Goal: Task Accomplishment & Management: Use online tool/utility

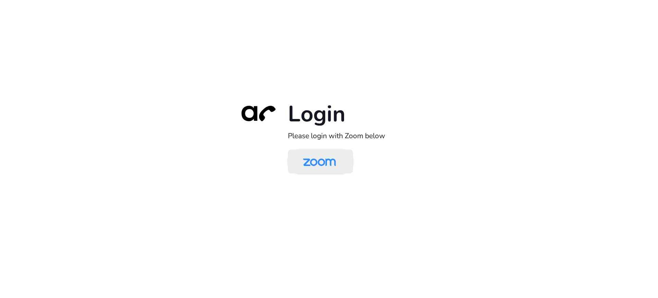
click at [338, 170] on img at bounding box center [319, 162] width 47 height 22
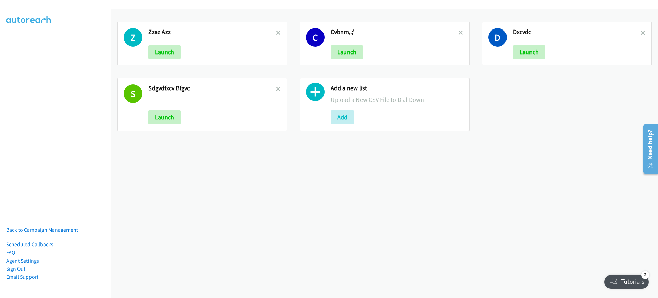
click at [155, 197] on div "Z Zzaz Azz Launch C Cvbnm,.;' Launch D Dxcvdc Launch S Sdgvdfxcv Bfgvc Launch A…" at bounding box center [384, 153] width 547 height 289
click at [344, 124] on div "Add a new list Upload a New CSV File to Dial Down Add" at bounding box center [385, 104] width 170 height 53
click at [346, 122] on button "Add" at bounding box center [342, 117] width 23 height 14
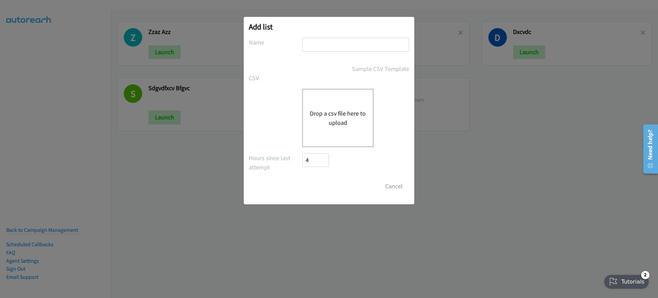
click at [349, 109] on button "Drop a csv file here to upload" at bounding box center [338, 118] width 56 height 19
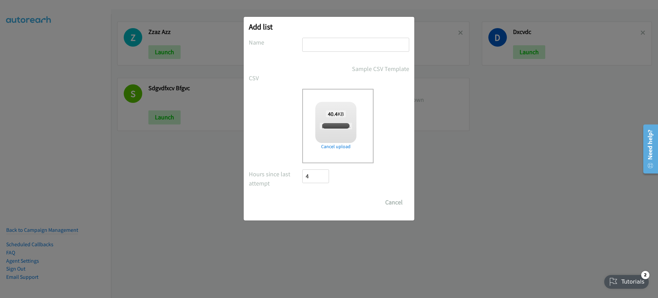
checkbox input "true"
click at [338, 54] on div at bounding box center [355, 48] width 107 height 20
click at [374, 40] on input "text" at bounding box center [355, 45] width 107 height 14
type input "dfghjk"
drag, startPoint x: 296, startPoint y: 207, endPoint x: 309, endPoint y: 206, distance: 12.7
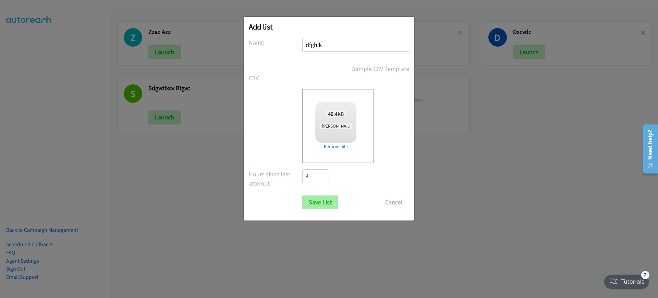
click at [304, 206] on div "Save List Cancel" at bounding box center [329, 202] width 160 height 14
click at [322, 206] on input "Save List" at bounding box center [320, 202] width 36 height 14
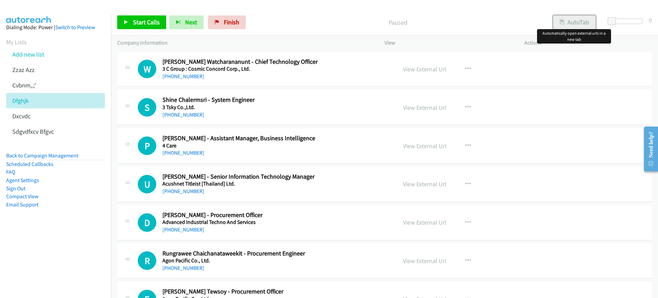
click at [572, 15] on button "AutoTab" at bounding box center [574, 22] width 43 height 14
click at [148, 19] on span "Start Calls" at bounding box center [146, 22] width 27 height 8
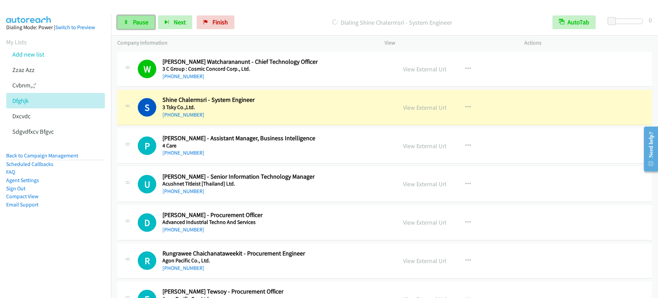
click at [137, 18] on span "Pause" at bounding box center [140, 22] width 15 height 8
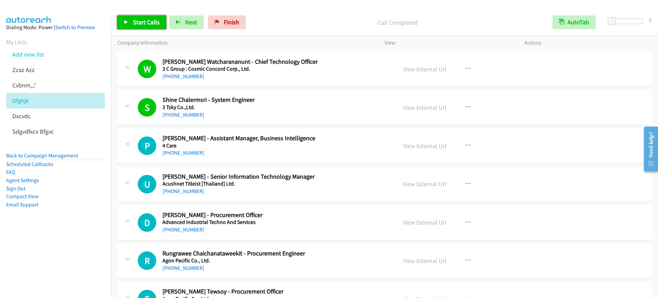
click at [137, 23] on span "Start Calls" at bounding box center [146, 22] width 27 height 8
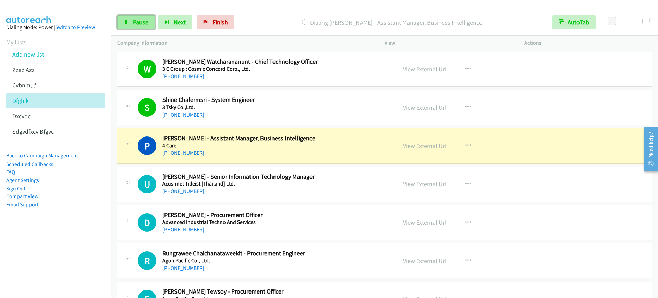
click at [136, 22] on span "Pause" at bounding box center [140, 22] width 15 height 8
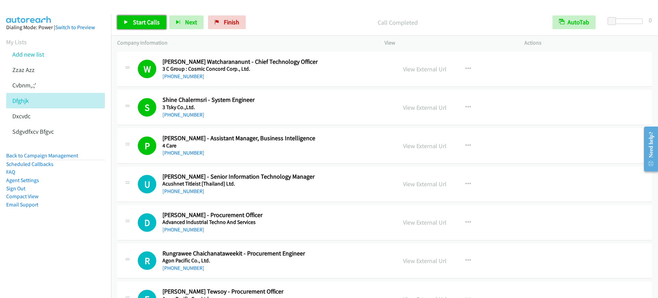
click at [127, 23] on icon at bounding box center [126, 22] width 5 height 5
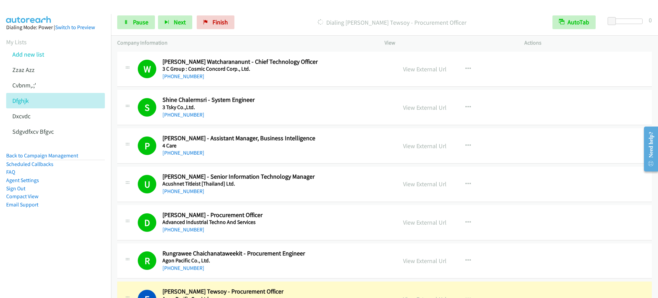
click at [2, 250] on nav "Dialing Mode: Power | Switch to Preview My Lists Add new list Zzaz Azz Cvbnm,.;…" at bounding box center [55, 163] width 111 height 298
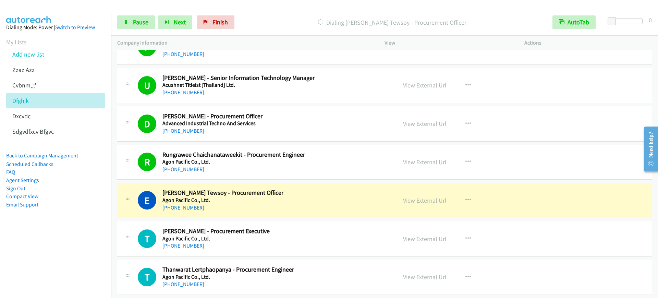
scroll to position [171, 0]
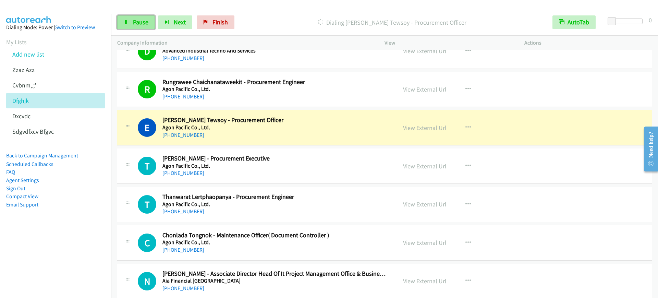
click at [136, 23] on span "Pause" at bounding box center [140, 22] width 15 height 8
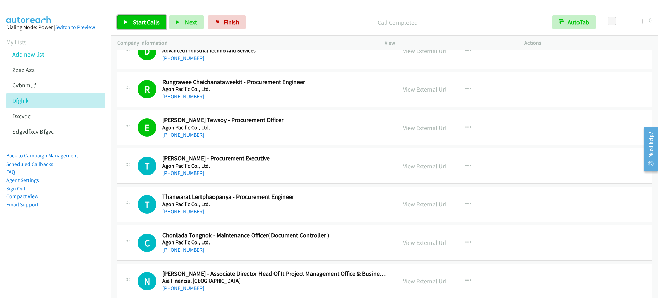
click at [127, 20] on icon at bounding box center [126, 22] width 5 height 5
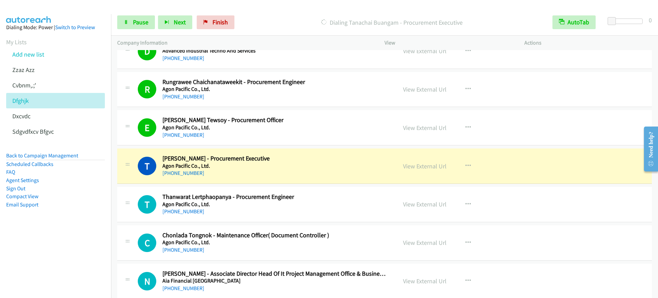
click at [282, 16] on div "Dialing Tanachai Buangam - Procurement Executive" at bounding box center [392, 22] width 309 height 14
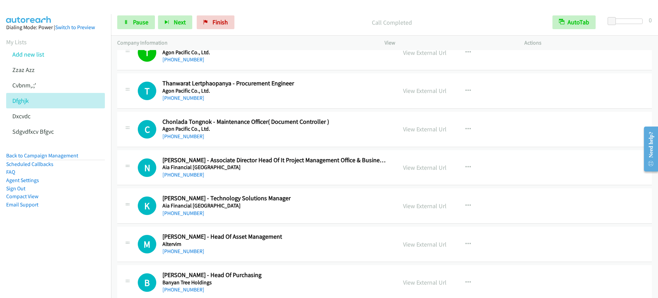
scroll to position [300, 0]
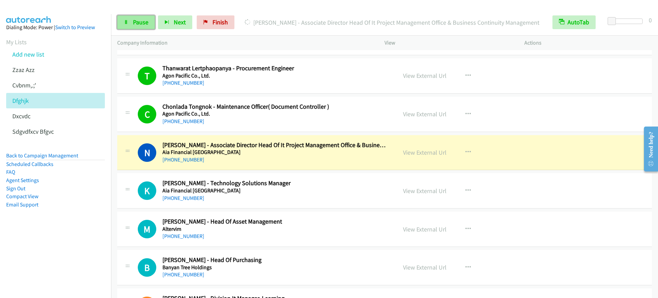
click at [148, 17] on link "Pause" at bounding box center [136, 22] width 38 height 14
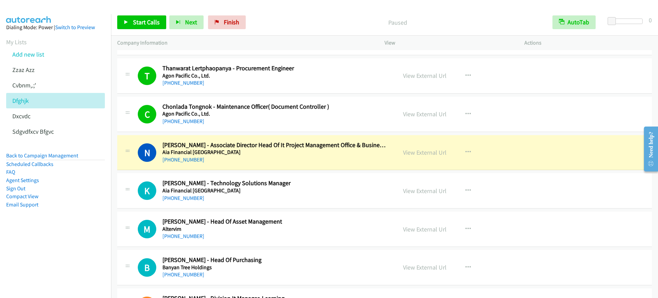
click at [282, 151] on h5 "Aia Financial [GEOGRAPHIC_DATA]" at bounding box center [275, 152] width 225 height 7
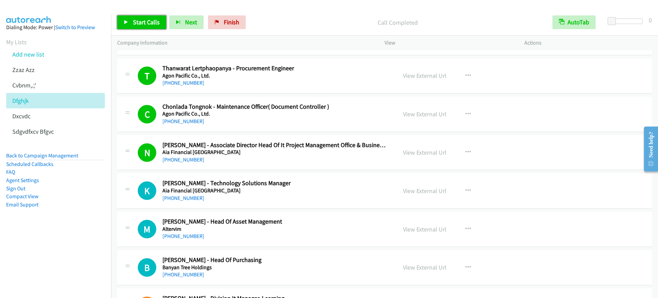
click at [148, 22] on span "Start Calls" at bounding box center [146, 22] width 27 height 8
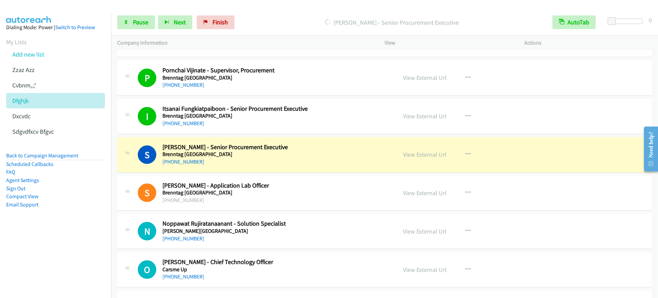
scroll to position [1157, 0]
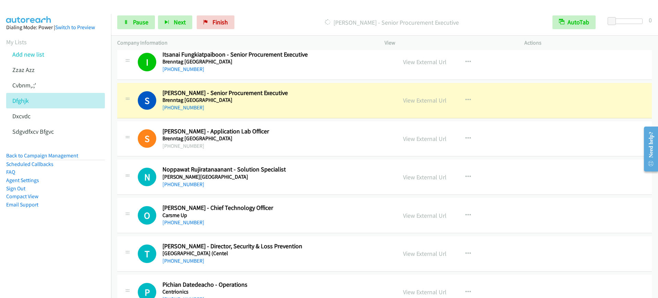
click at [136, 29] on div "Start Calls Pause Next Finish [PERSON_NAME] - Senior Procurement Executive Auto…" at bounding box center [384, 22] width 547 height 26
click at [133, 26] on link "Pause" at bounding box center [136, 22] width 38 height 14
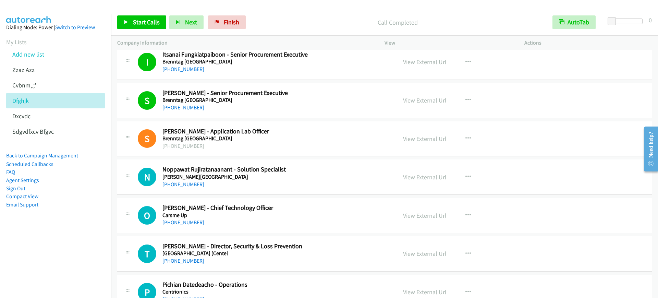
click at [133, 31] on div "Start Calls Pause Next Finish Call Completed AutoTab AutoTab 0" at bounding box center [384, 22] width 547 height 26
click at [140, 28] on link "Start Calls" at bounding box center [141, 22] width 49 height 14
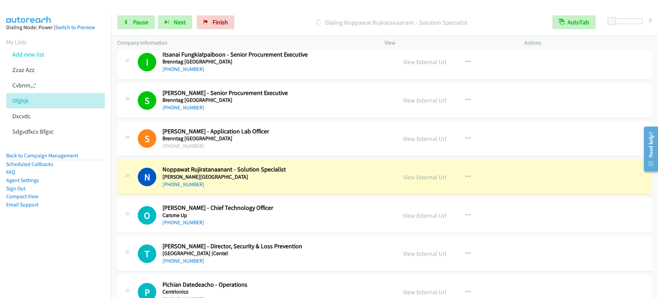
click at [302, 163] on div "N Callback Scheduled Noppawat Rujiratanaanant - Solution Specialist [PERSON_NAM…" at bounding box center [384, 176] width 535 height 35
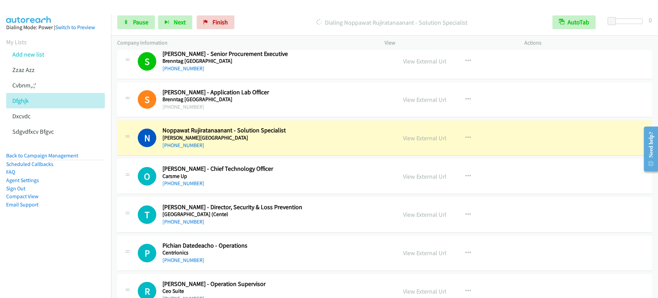
scroll to position [1243, 0]
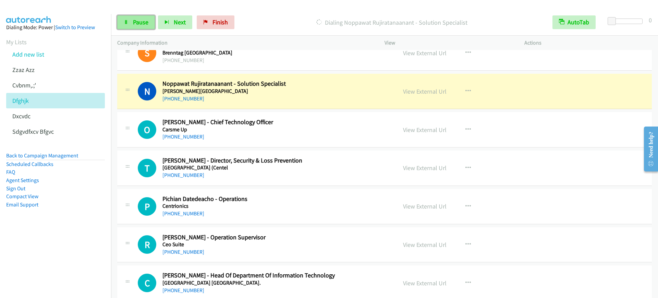
click at [149, 21] on link "Pause" at bounding box center [136, 22] width 38 height 14
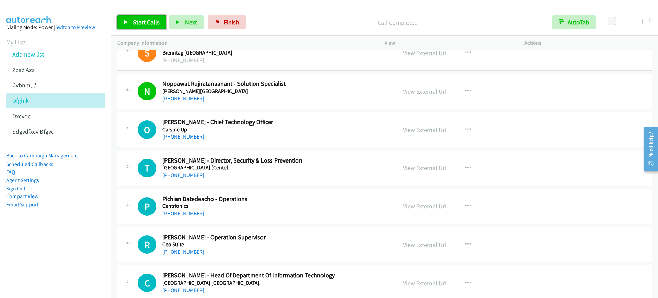
click at [145, 20] on span "Start Calls" at bounding box center [146, 22] width 27 height 8
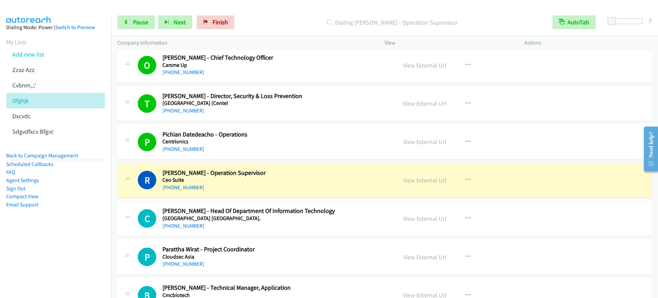
scroll to position [1329, 0]
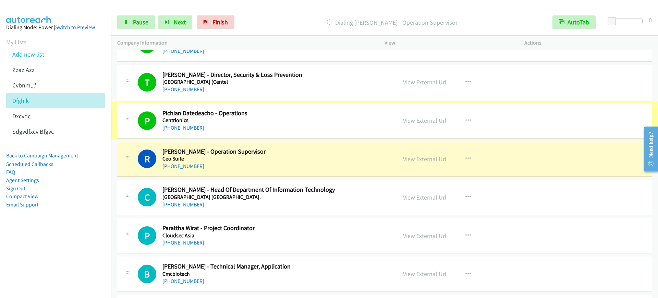
click at [441, 120] on link "View External Url" at bounding box center [425, 121] width 44 height 8
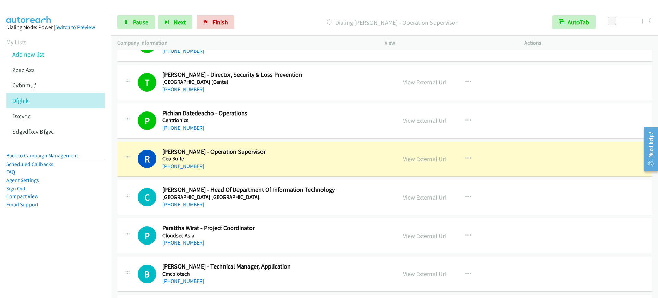
click at [145, 15] on div "Start Calls Pause Next Finish Dialing [PERSON_NAME] - Operation Supervisor Auto…" at bounding box center [384, 22] width 547 height 26
click at [144, 22] on span "Pause" at bounding box center [140, 22] width 15 height 8
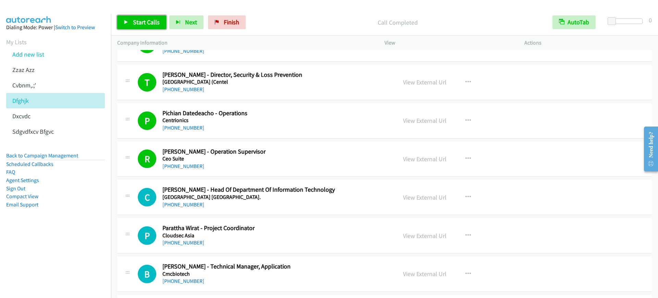
click at [140, 23] on span "Start Calls" at bounding box center [146, 22] width 27 height 8
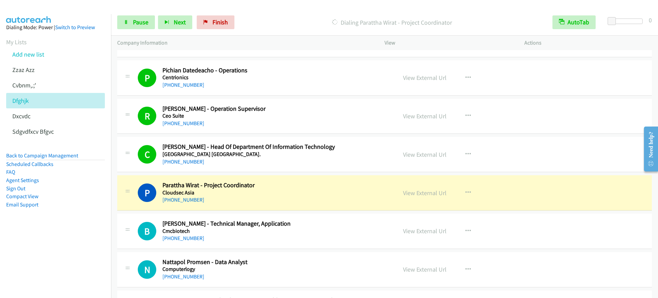
scroll to position [1500, 0]
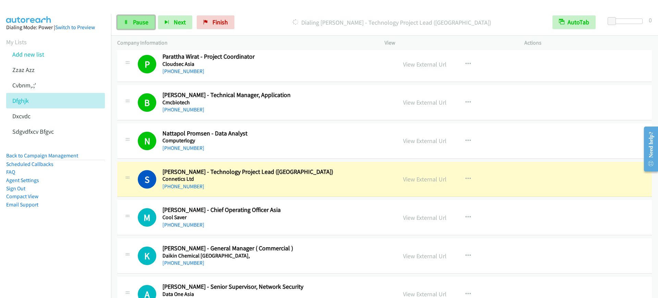
click at [137, 20] on span "Pause" at bounding box center [140, 22] width 15 height 8
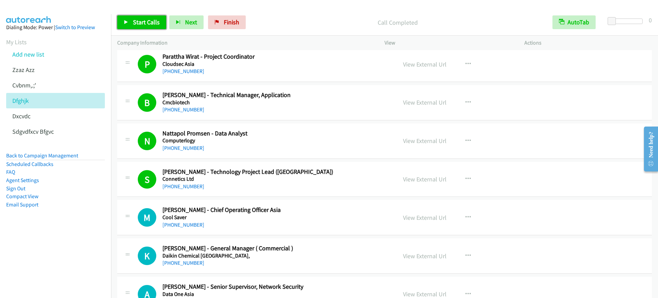
click at [153, 19] on span "Start Calls" at bounding box center [146, 22] width 27 height 8
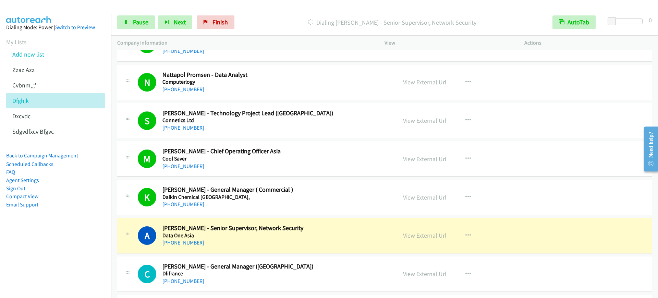
scroll to position [1629, 0]
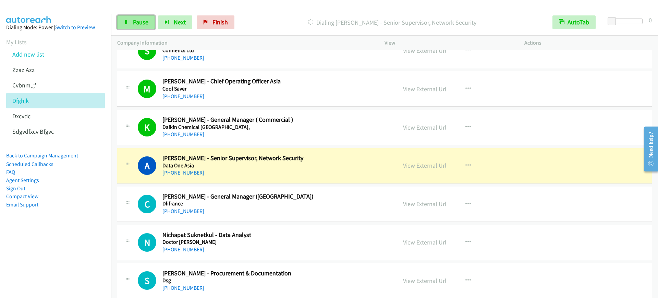
click at [140, 20] on span "Pause" at bounding box center [140, 22] width 15 height 8
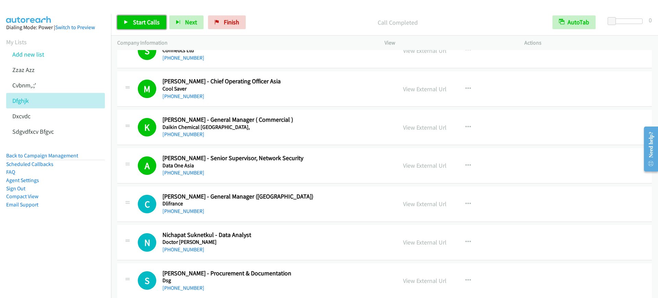
click at [139, 19] on span "Start Calls" at bounding box center [146, 22] width 27 height 8
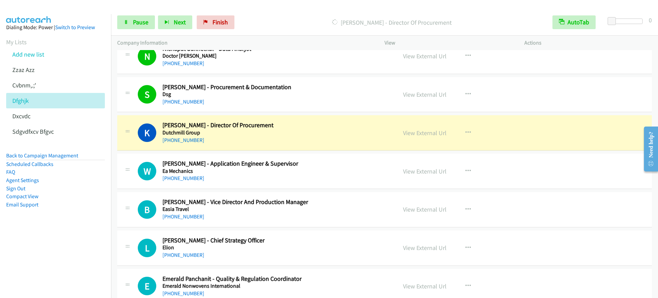
scroll to position [1800, 0]
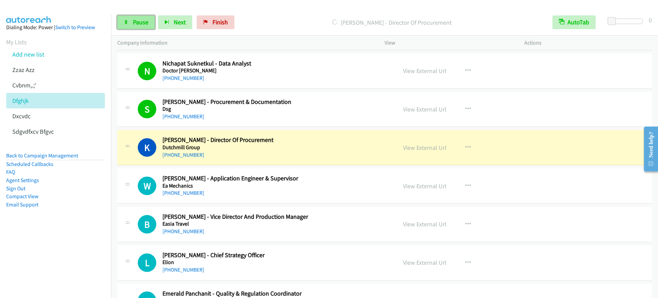
click at [128, 20] on icon at bounding box center [126, 22] width 5 height 5
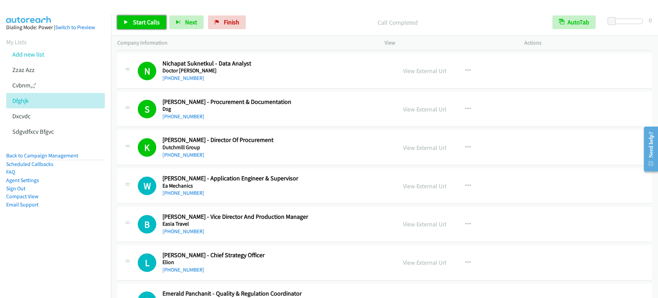
click at [135, 25] on span "Start Calls" at bounding box center [146, 22] width 27 height 8
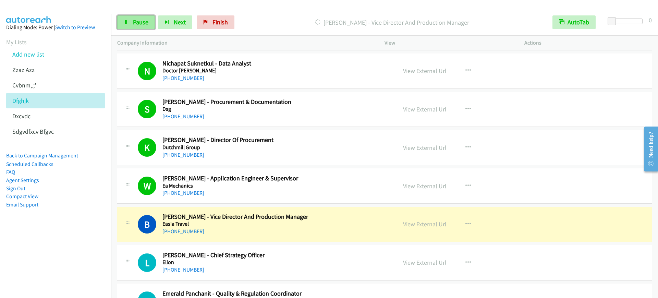
click at [134, 26] on link "Pause" at bounding box center [136, 22] width 38 height 14
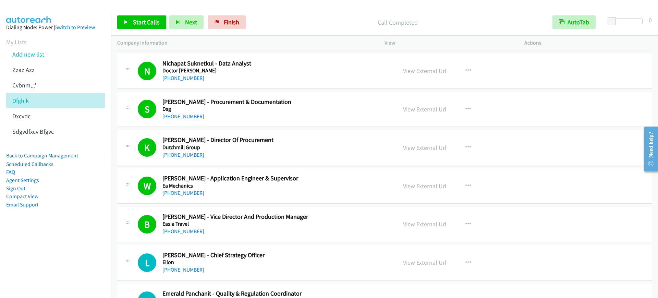
click at [412, 149] on link "View External Url" at bounding box center [425, 148] width 44 height 8
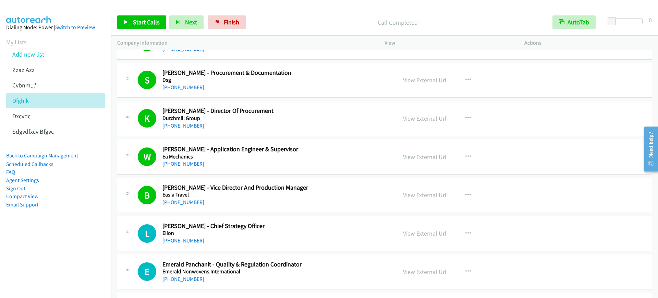
scroll to position [1843, 0]
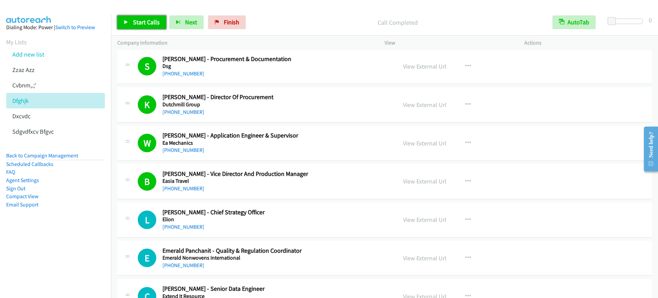
click at [142, 21] on span "Start Calls" at bounding box center [146, 22] width 27 height 8
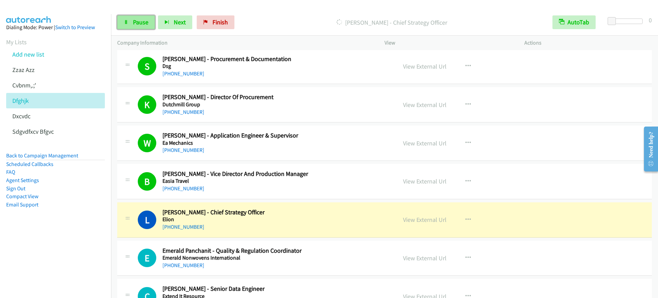
click at [142, 21] on span "Pause" at bounding box center [140, 22] width 15 height 8
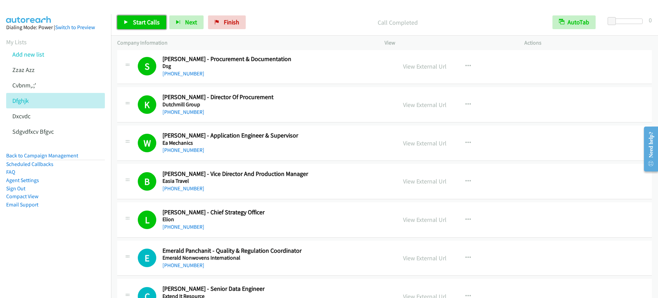
click at [137, 25] on span "Start Calls" at bounding box center [146, 22] width 27 height 8
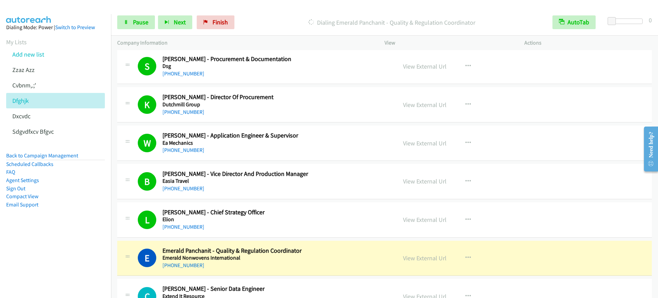
drag, startPoint x: 296, startPoint y: 112, endPoint x: 313, endPoint y: 109, distance: 17.1
click at [296, 112] on div "[PHONE_NUMBER]" at bounding box center [275, 112] width 225 height 8
click at [425, 108] on link "View External Url" at bounding box center [425, 105] width 44 height 8
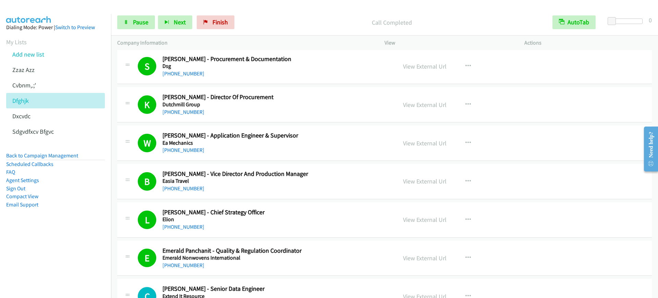
click at [8, 228] on aside "Dialing Mode: Power | Switch to Preview My Lists Add new list Zzaz Azz Cvbnm,.;…" at bounding box center [55, 127] width 111 height 226
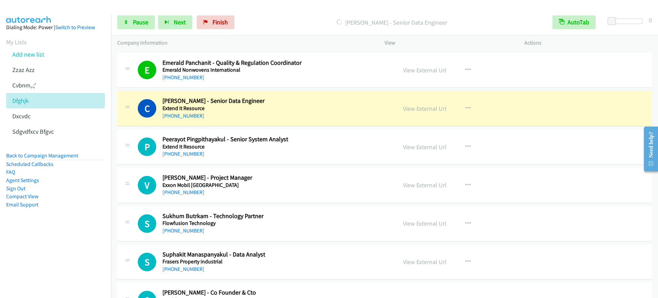
scroll to position [2057, 0]
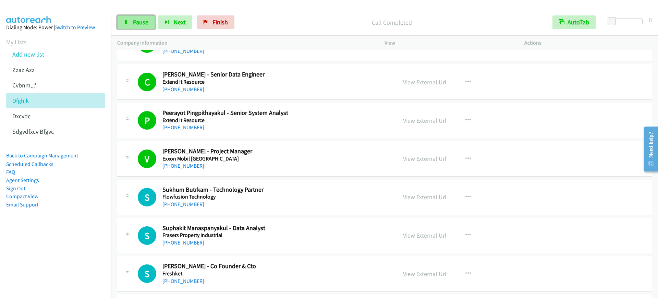
click at [145, 22] on span "Pause" at bounding box center [140, 22] width 15 height 8
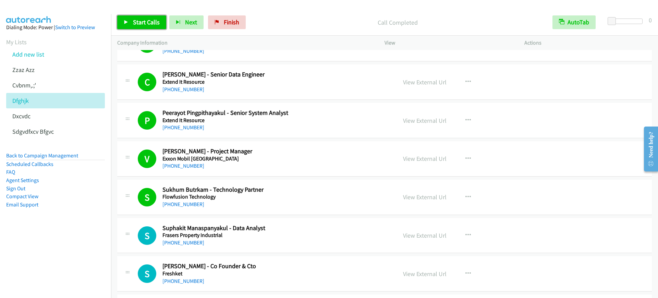
click at [159, 23] on link "Start Calls" at bounding box center [141, 22] width 49 height 14
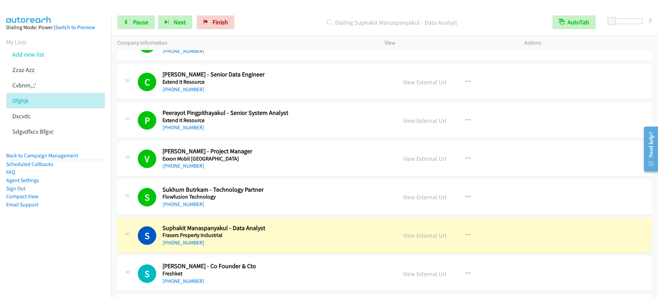
click at [78, 260] on nav "Dialing Mode: Power | Switch to Preview My Lists Add new list Zzaz Azz Cvbnm,.;…" at bounding box center [55, 163] width 111 height 298
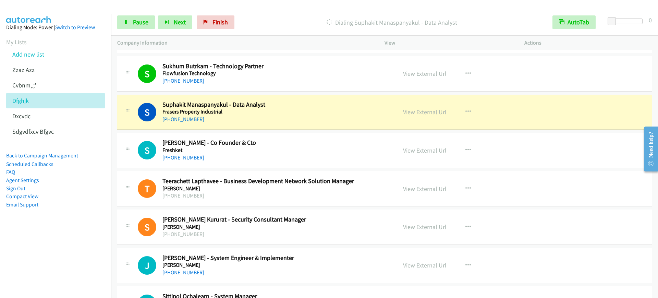
scroll to position [2186, 0]
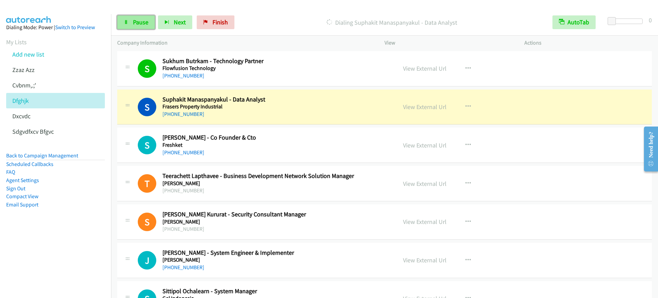
click at [135, 25] on span "Pause" at bounding box center [140, 22] width 15 height 8
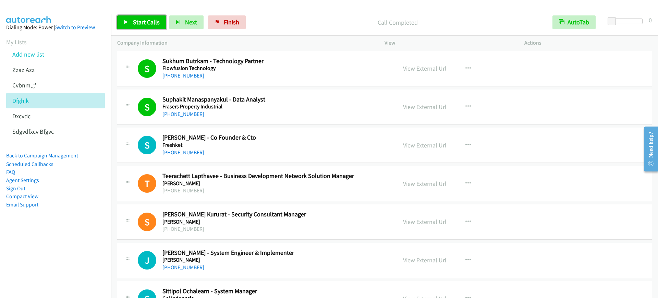
click at [140, 20] on span "Start Calls" at bounding box center [146, 22] width 27 height 8
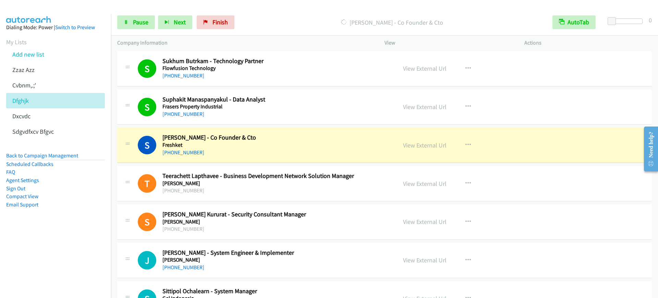
drag, startPoint x: 286, startPoint y: 105, endPoint x: 304, endPoint y: 104, distance: 18.2
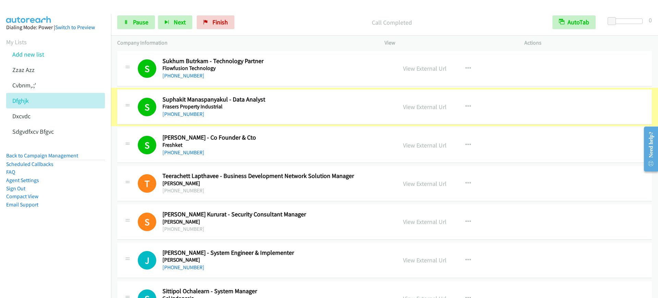
click at [310, 107] on h5 "Frasers Property Industrial" at bounding box center [275, 106] width 225 height 7
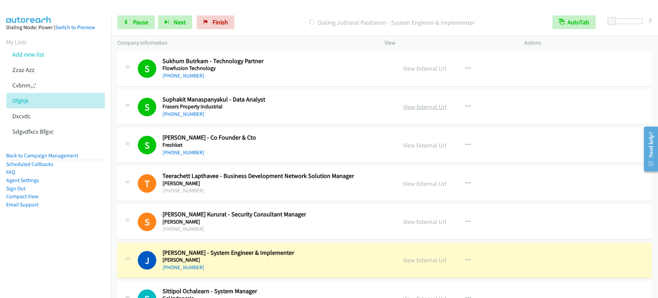
click at [421, 105] on link "View External Url" at bounding box center [425, 107] width 44 height 8
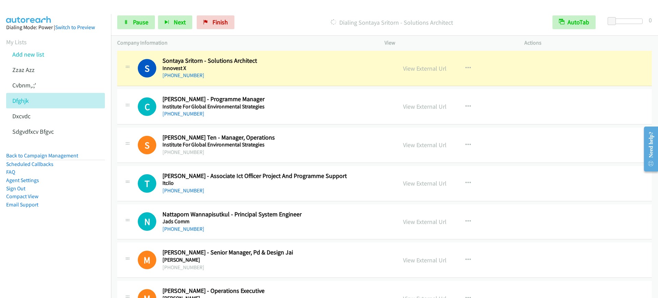
scroll to position [2871, 0]
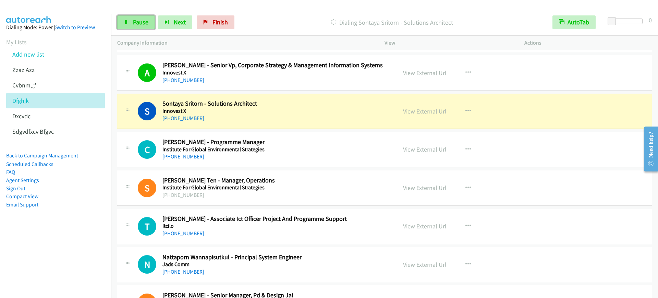
click at [145, 27] on link "Pause" at bounding box center [136, 22] width 38 height 14
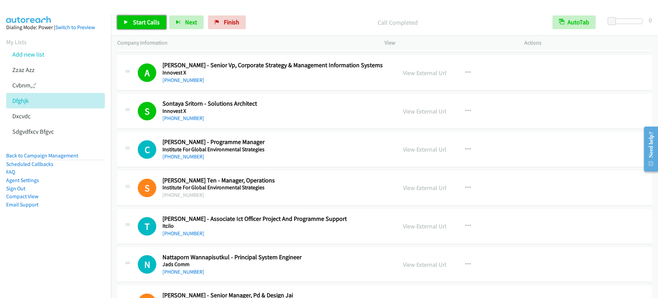
click at [136, 19] on span "Start Calls" at bounding box center [146, 22] width 27 height 8
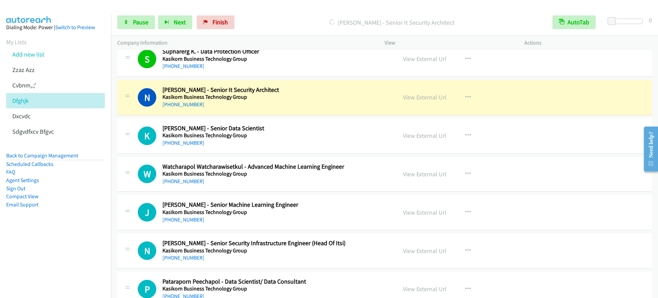
scroll to position [3557, 0]
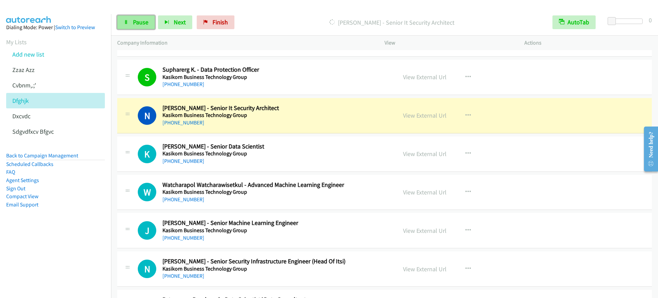
click at [126, 22] on icon at bounding box center [126, 22] width 5 height 5
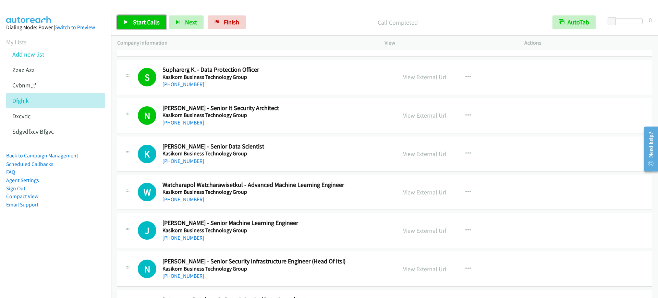
click at [155, 21] on span "Start Calls" at bounding box center [146, 22] width 27 height 8
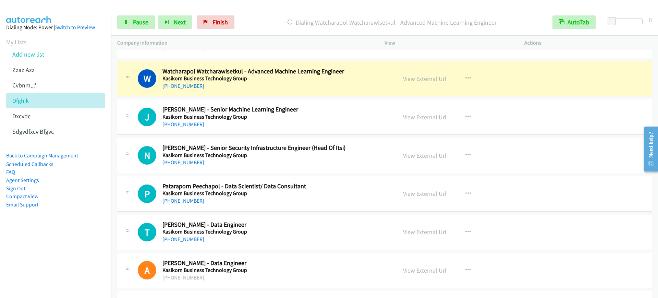
scroll to position [3686, 0]
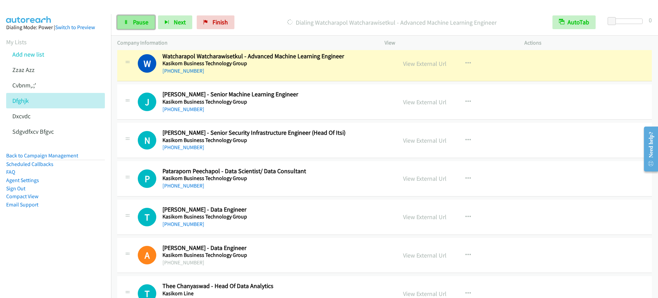
click at [133, 19] on span "Pause" at bounding box center [140, 22] width 15 height 8
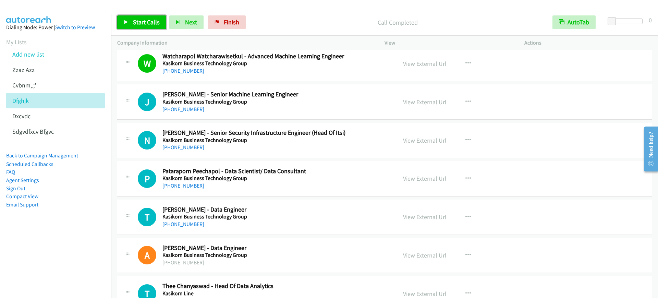
click at [142, 23] on span "Start Calls" at bounding box center [146, 22] width 27 height 8
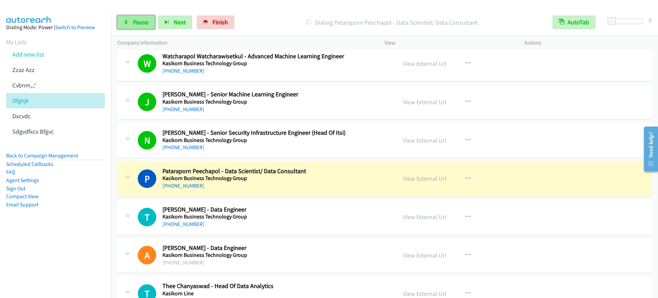
click at [136, 24] on span "Pause" at bounding box center [140, 22] width 15 height 8
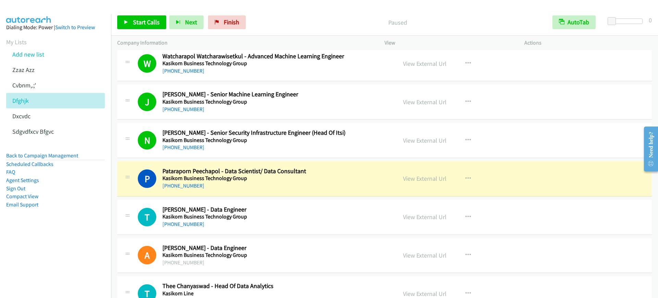
drag, startPoint x: 242, startPoint y: 184, endPoint x: 313, endPoint y: 188, distance: 71.4
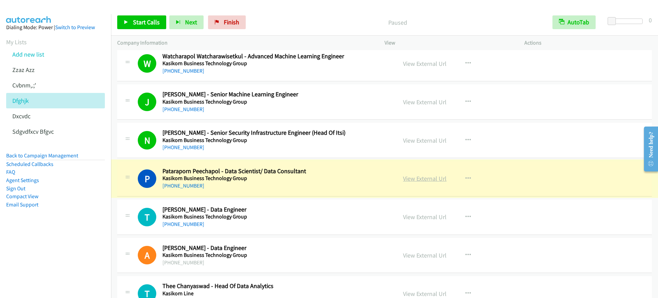
click at [416, 178] on link "View External Url" at bounding box center [425, 179] width 44 height 8
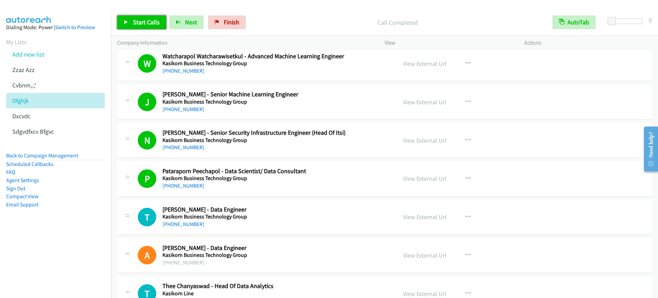
click at [148, 26] on link "Start Calls" at bounding box center [141, 22] width 49 height 14
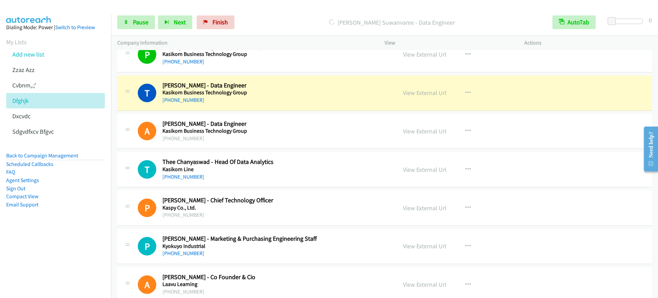
scroll to position [3814, 0]
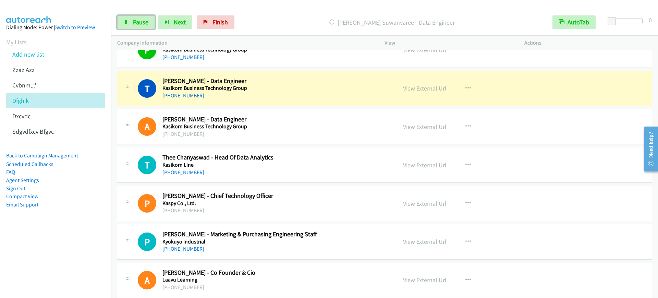
drag, startPoint x: 134, startPoint y: 25, endPoint x: 138, endPoint y: 36, distance: 11.4
click at [134, 25] on span "Pause" at bounding box center [140, 22] width 15 height 8
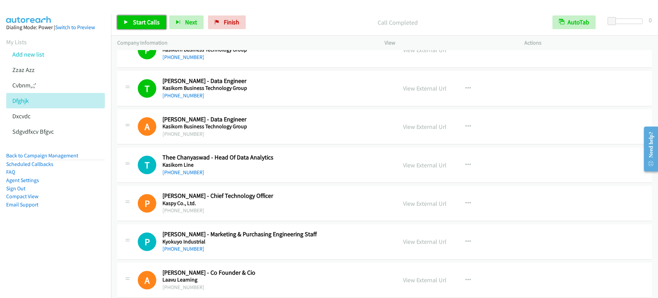
click at [137, 22] on span "Start Calls" at bounding box center [146, 22] width 27 height 8
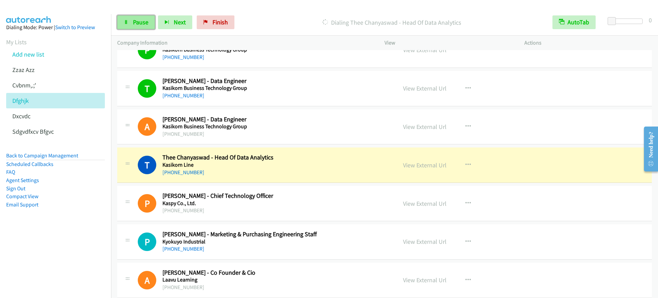
click at [127, 23] on icon at bounding box center [126, 22] width 5 height 5
